Goal: Task Accomplishment & Management: Manage account settings

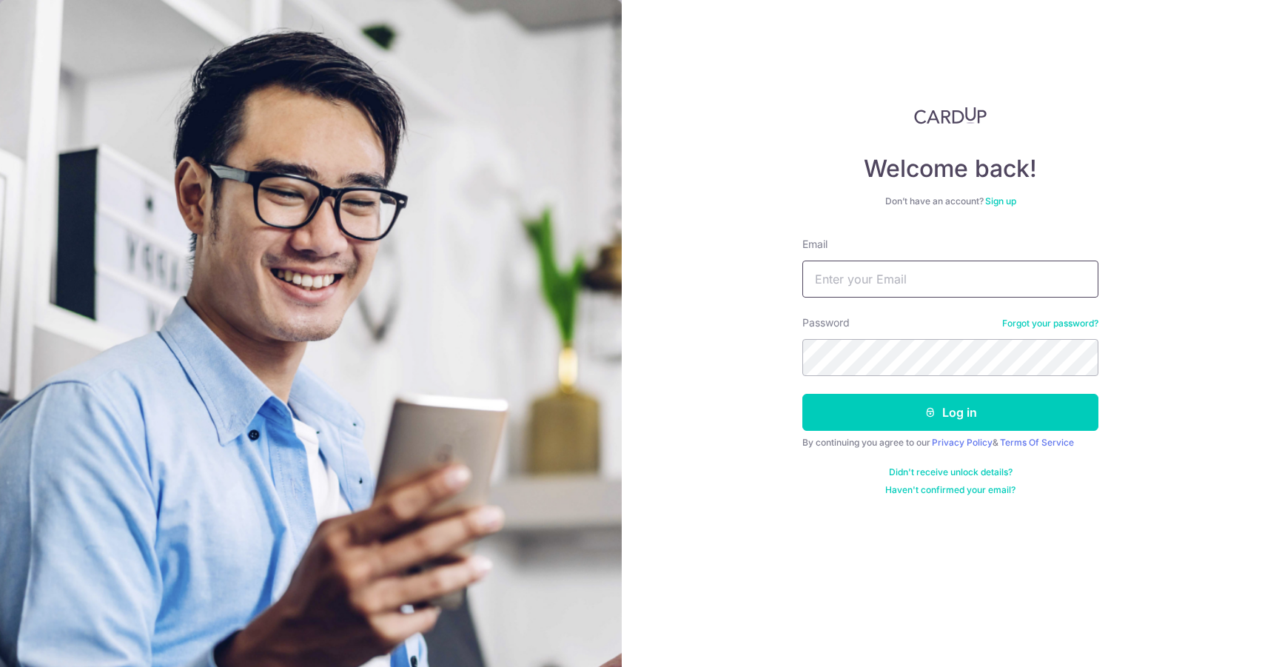
type input "[EMAIL_ADDRESS][DOMAIN_NAME]"
click at [950, 412] on button "Log in" at bounding box center [950, 412] width 296 height 37
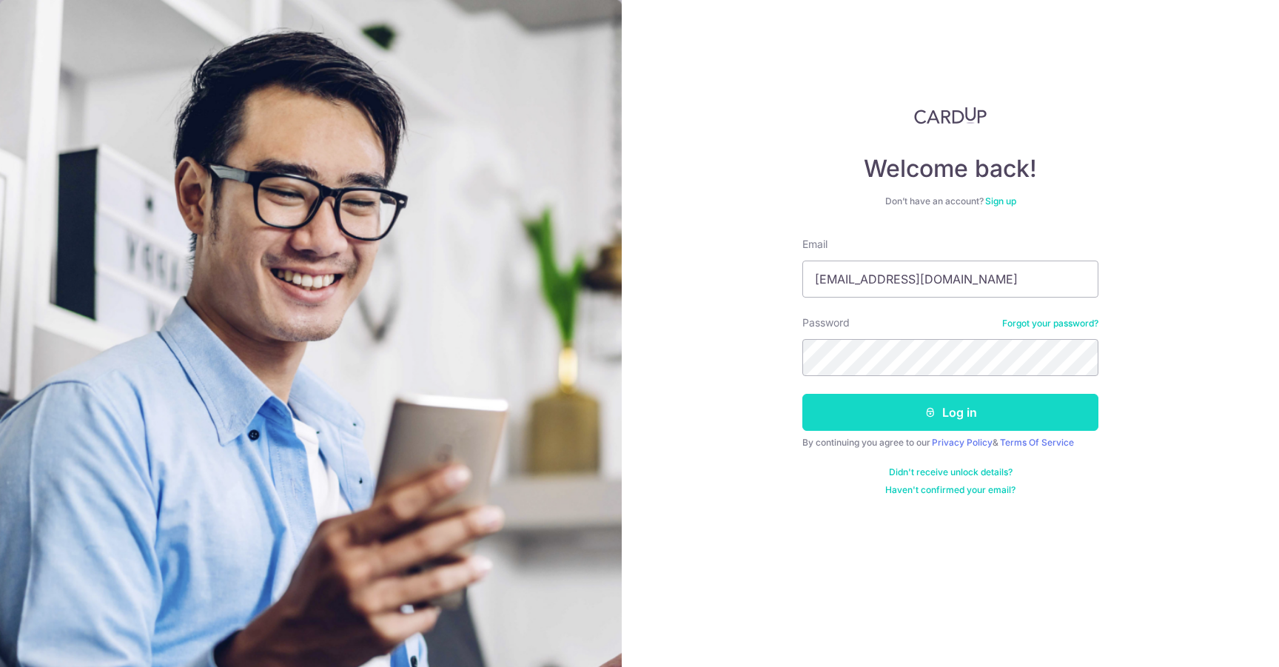
click at [948, 425] on button "Log in" at bounding box center [950, 412] width 296 height 37
click at [940, 413] on button "Log in" at bounding box center [950, 412] width 296 height 37
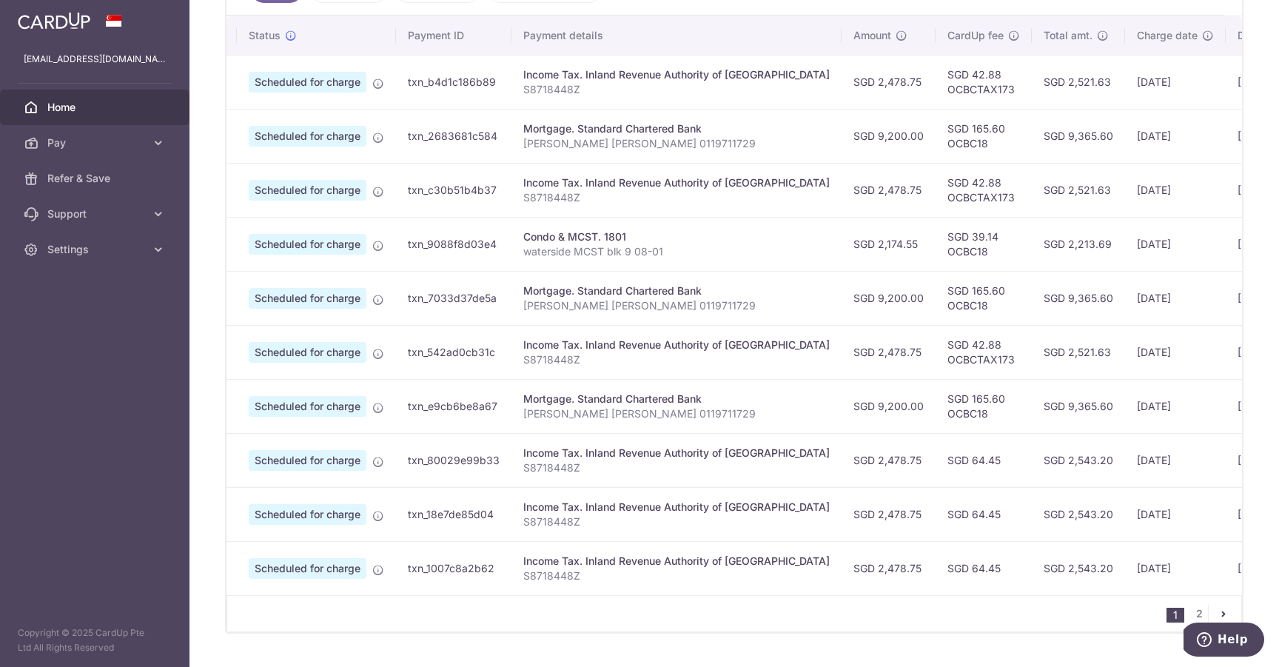
scroll to position [0, 12]
